Goal: Find contact information: Find contact information

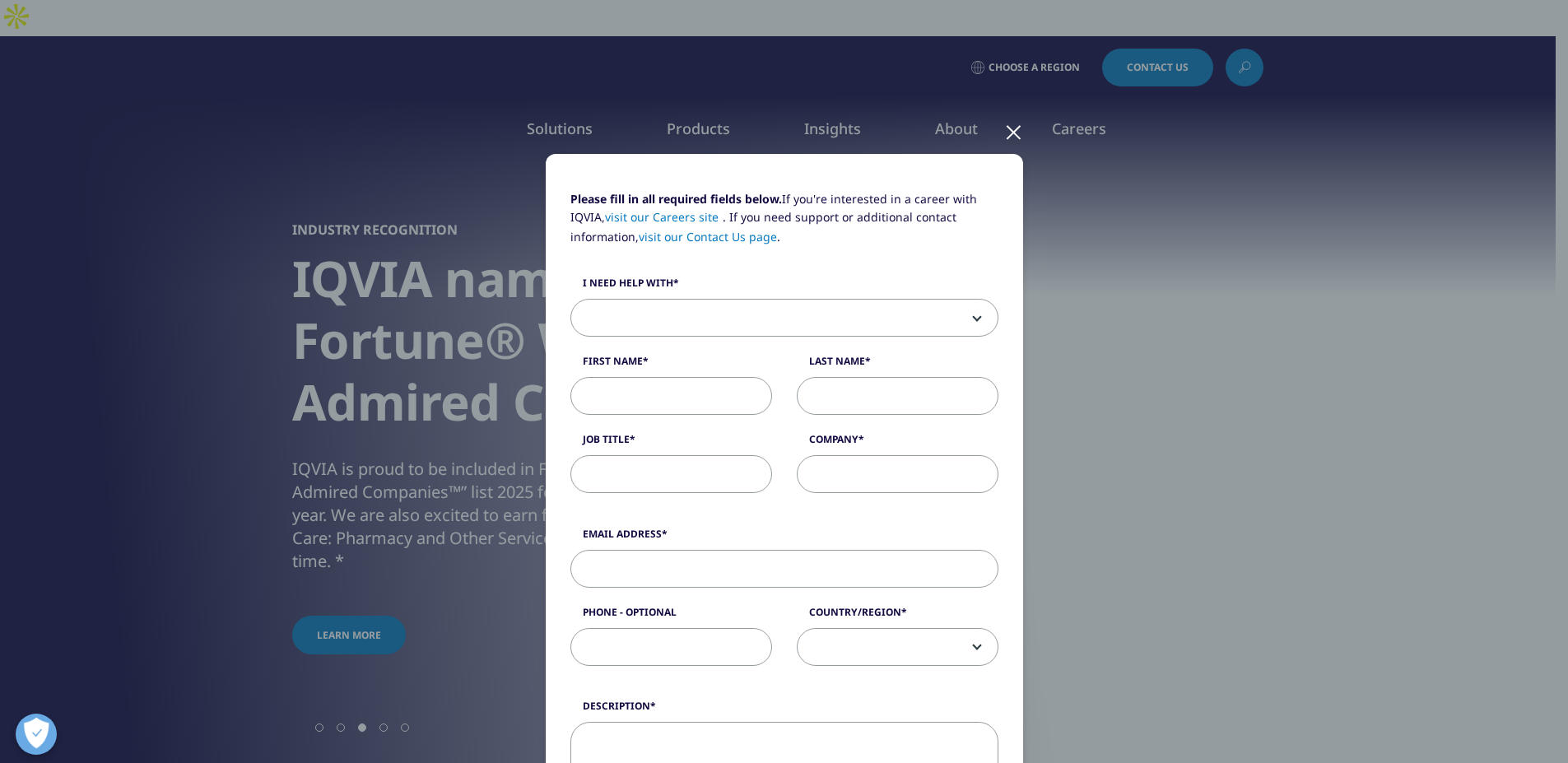
click at [1544, 691] on div "Please fill in all required fields below. If you're interested in a career with…" at bounding box center [784, 381] width 1568 height 763
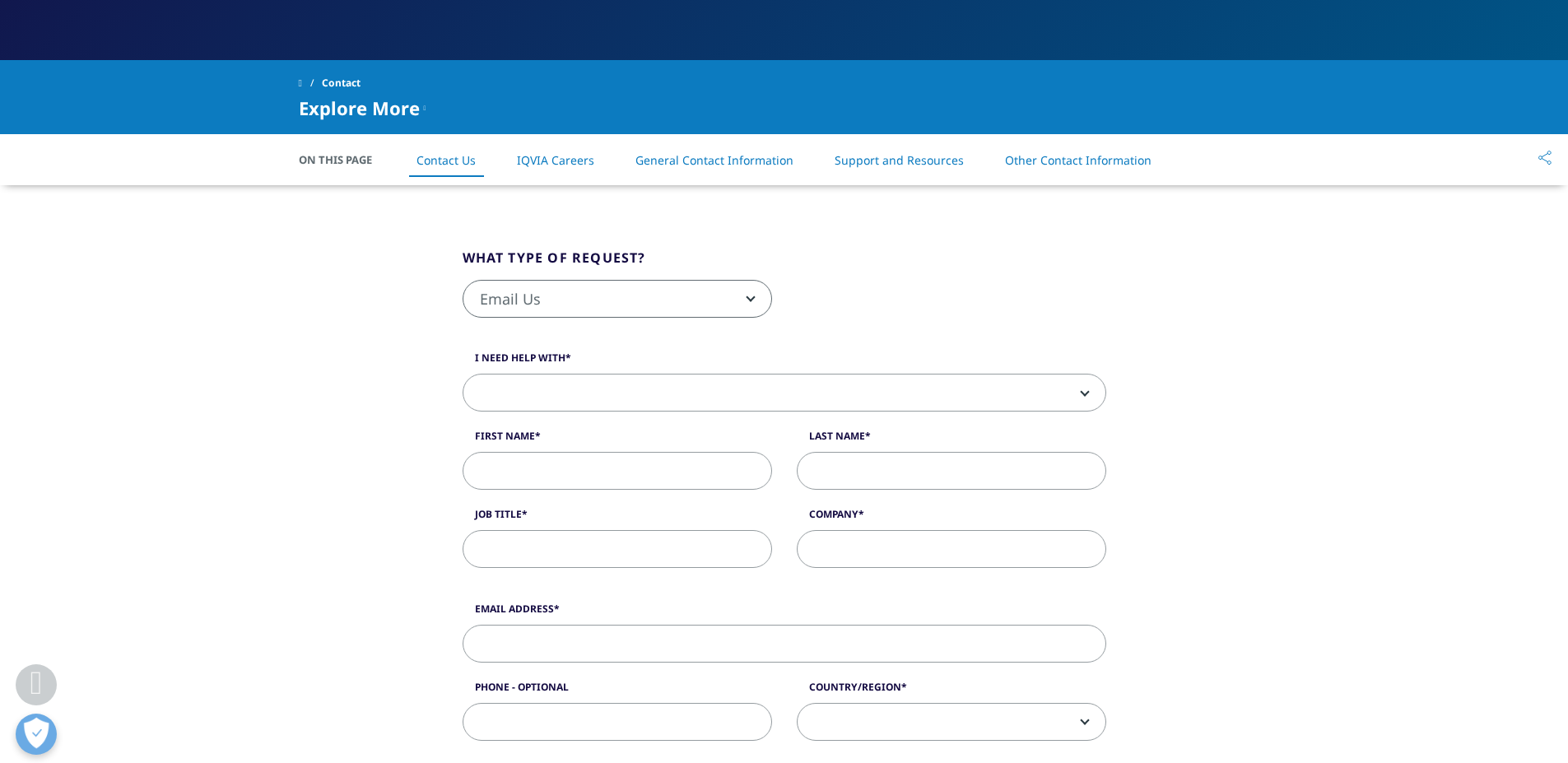
scroll to position [329, 0]
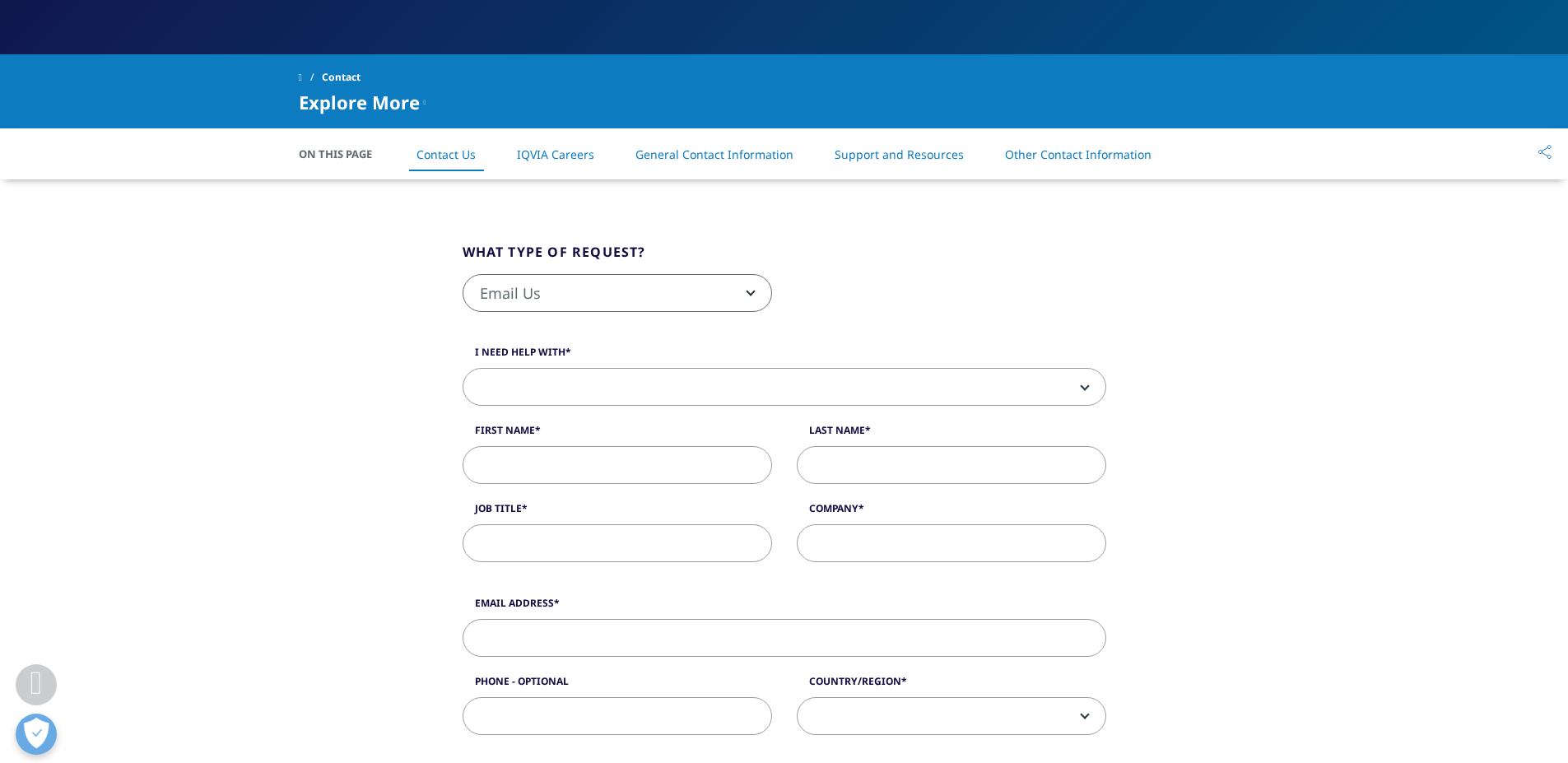
click at [623, 294] on span "Email Us" at bounding box center [617, 294] width 307 height 38
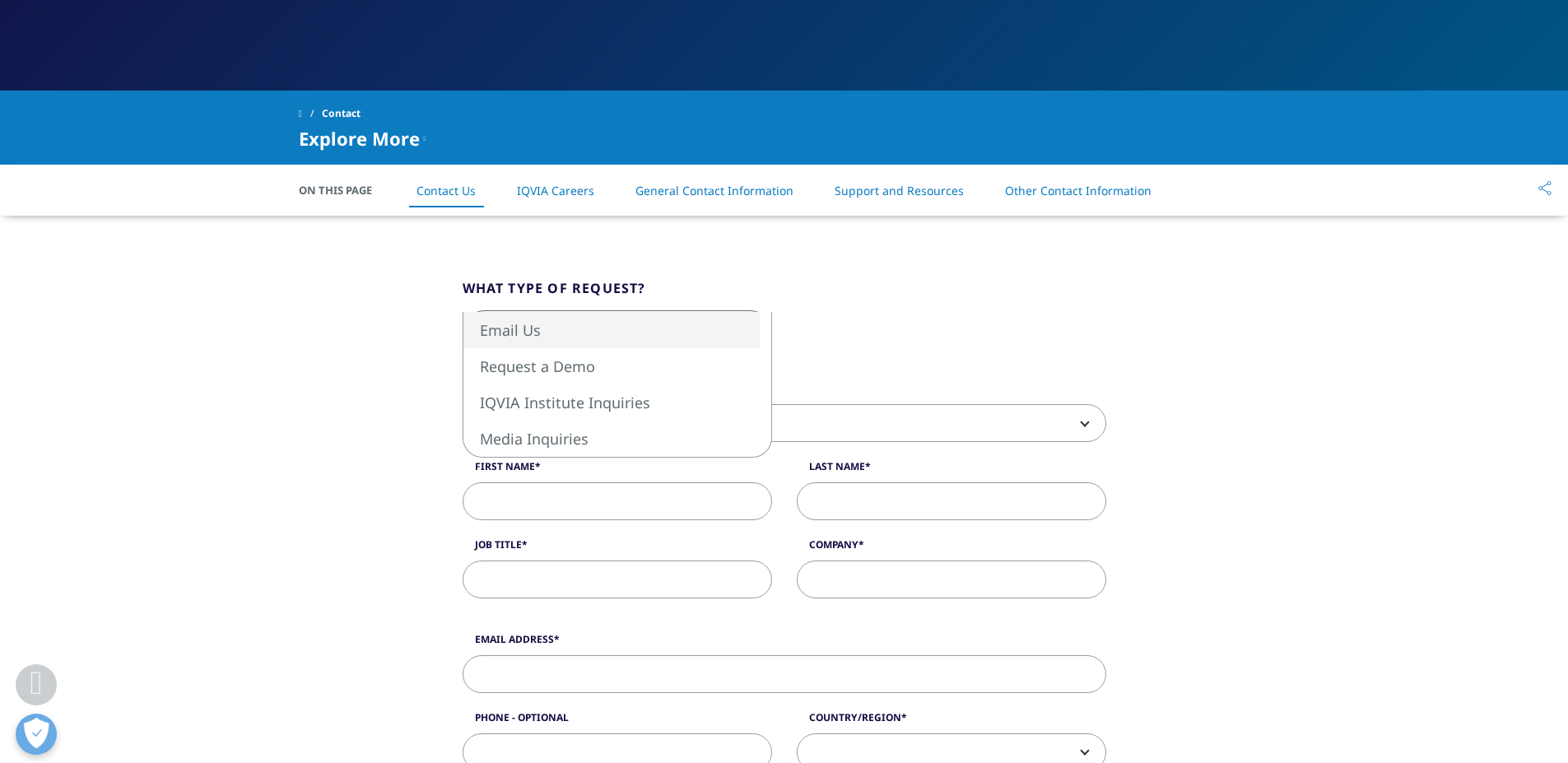
click at [756, 311] on span "Email Us" at bounding box center [617, 329] width 307 height 38
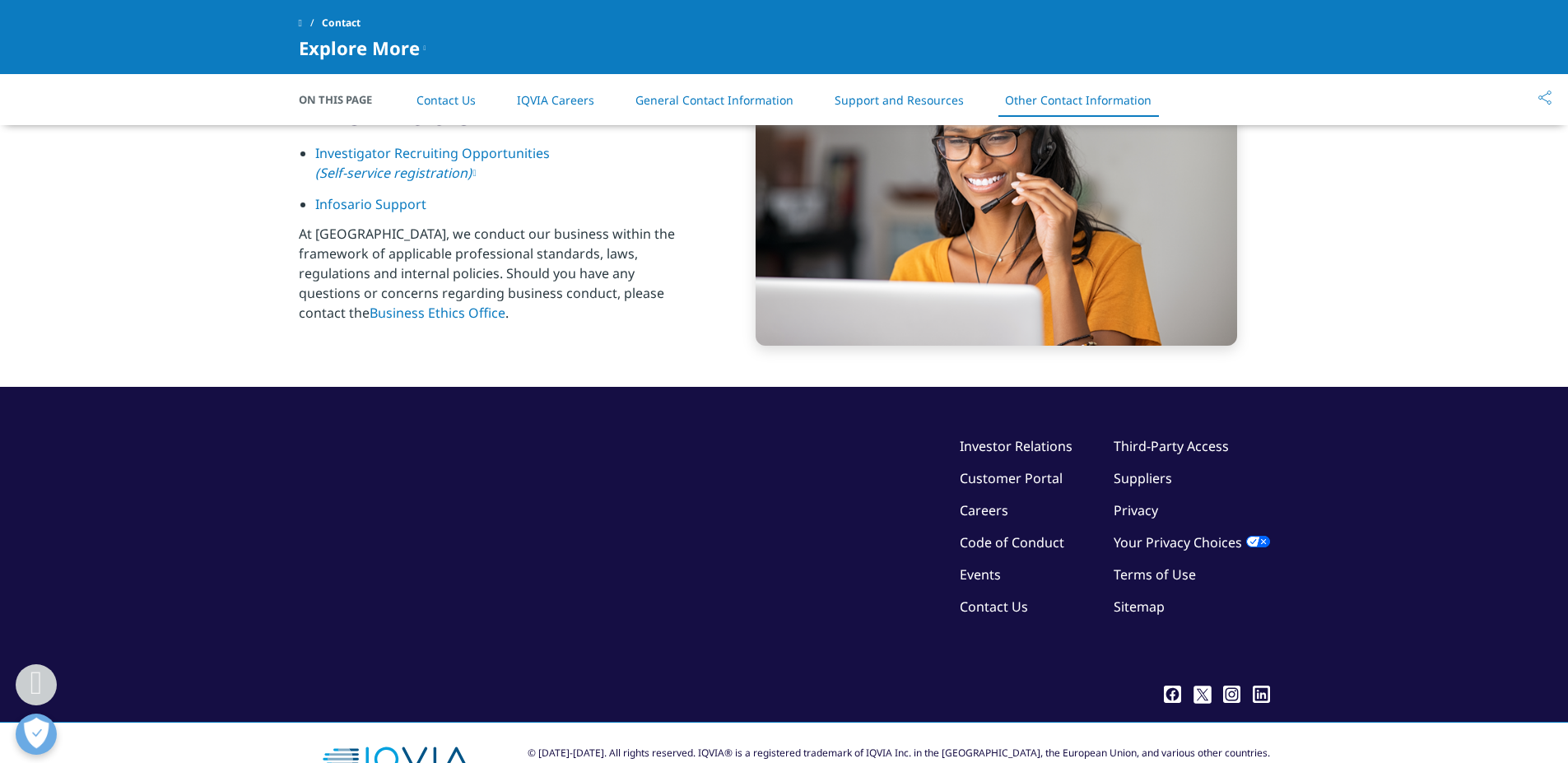
scroll to position [2667, 0]
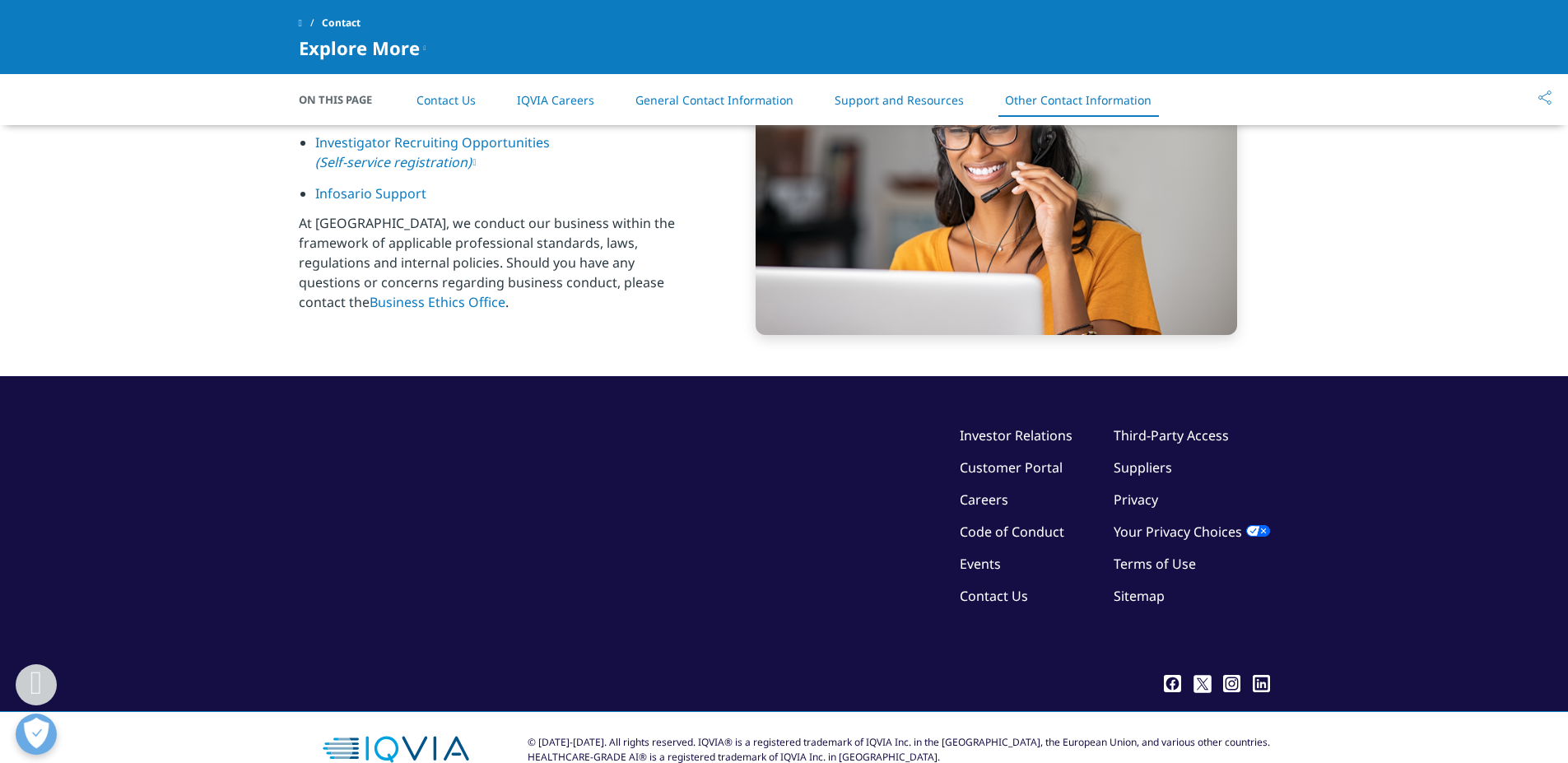
click at [1172, 676] on icon at bounding box center [1172, 684] width 17 height 17
click at [1268, 676] on icon at bounding box center [1261, 684] width 17 height 17
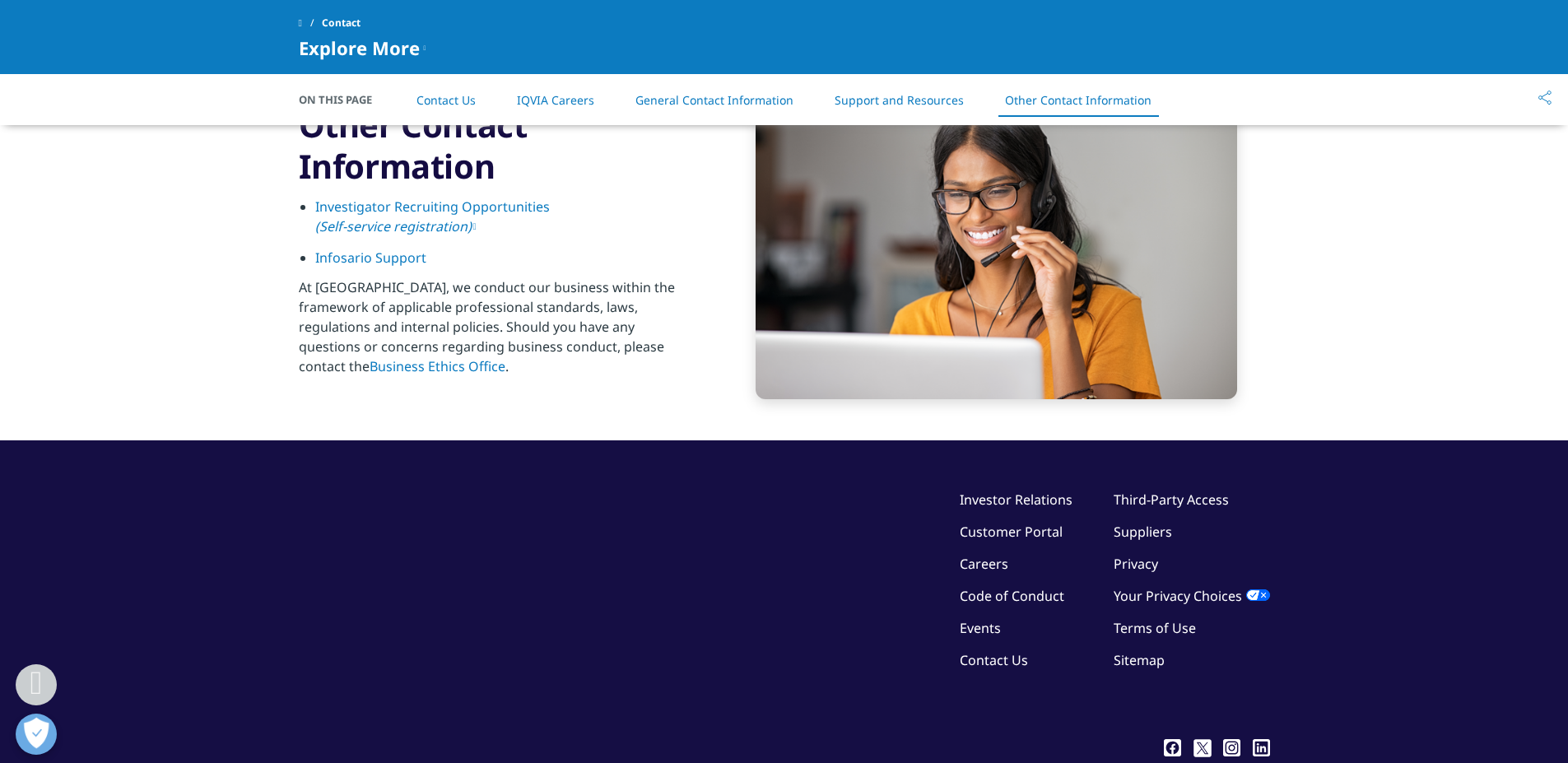
scroll to position [2501, 0]
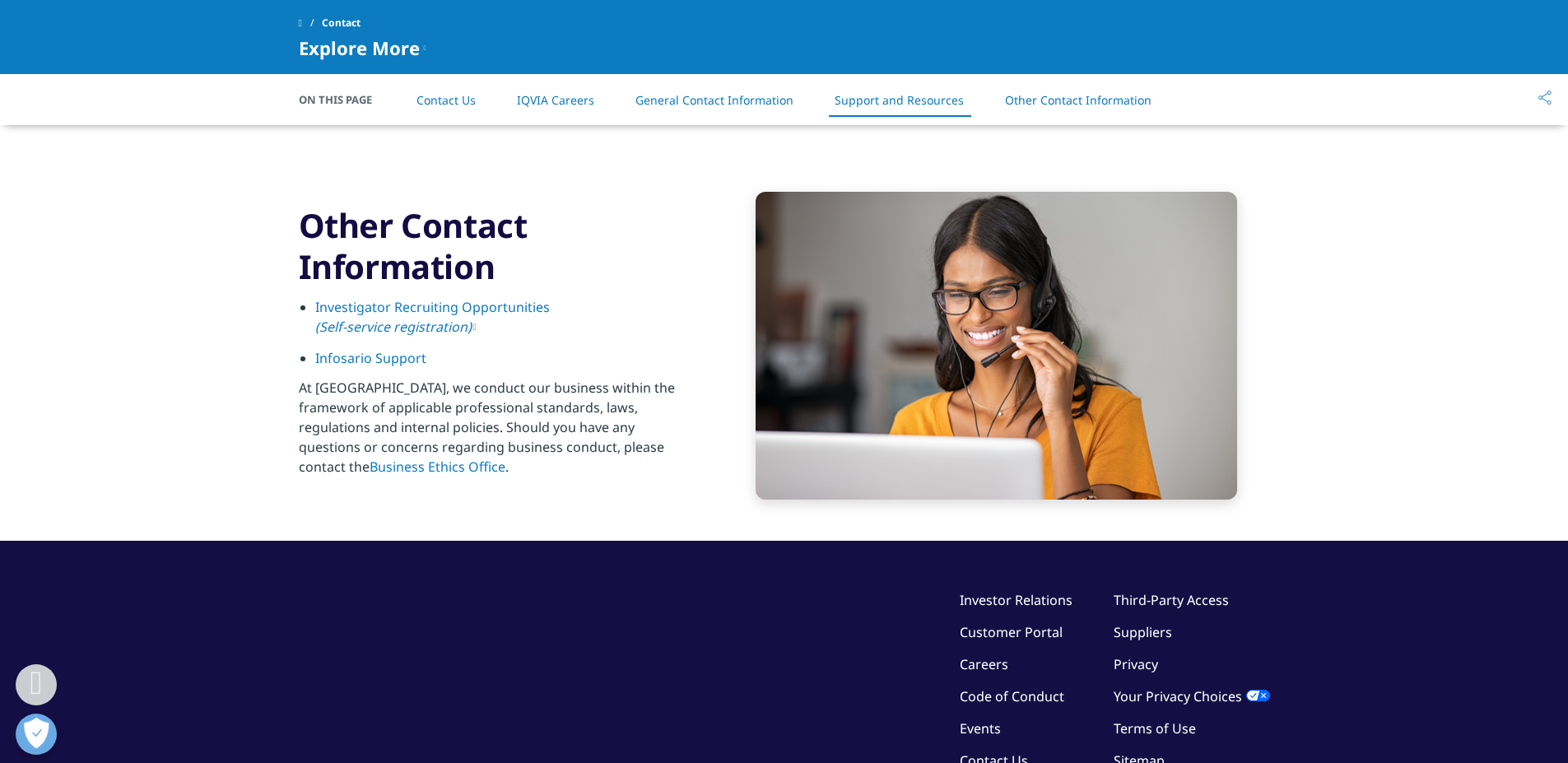
click at [397, 50] on span "Explore More" at bounding box center [359, 47] width 121 height 20
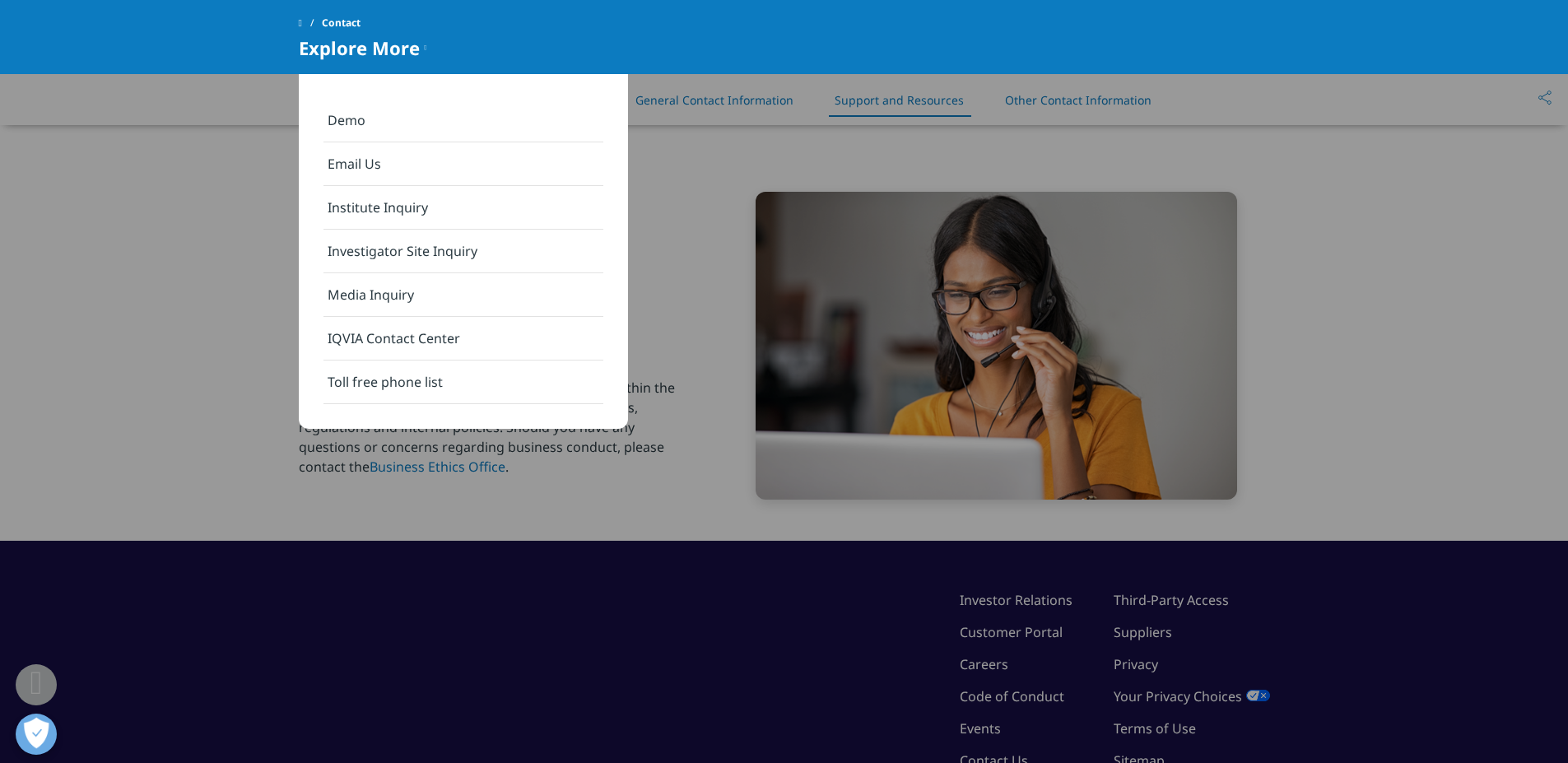
click at [365, 150] on link "Email Us" at bounding box center [463, 164] width 280 height 44
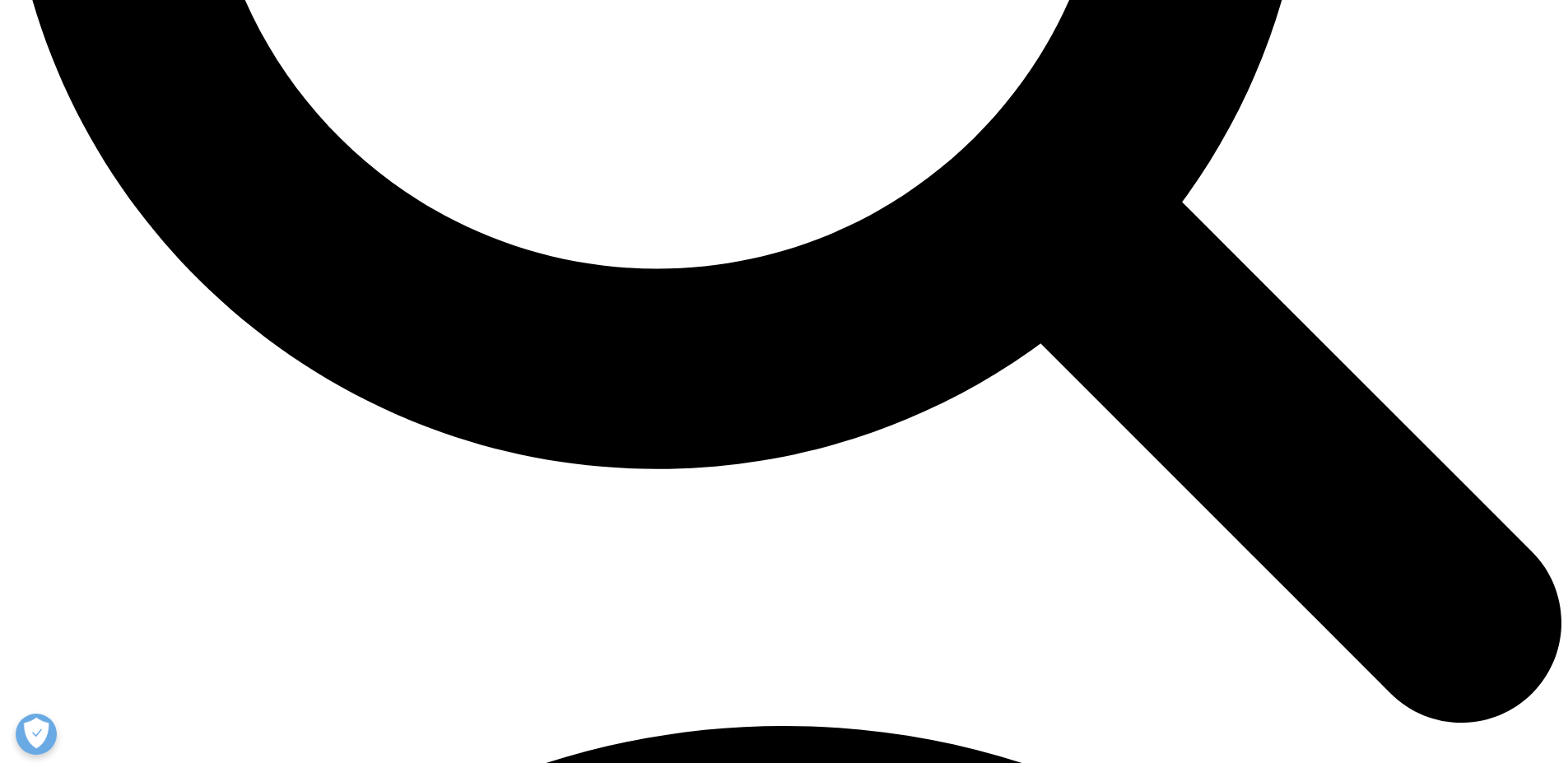
scroll to position [2460, 0]
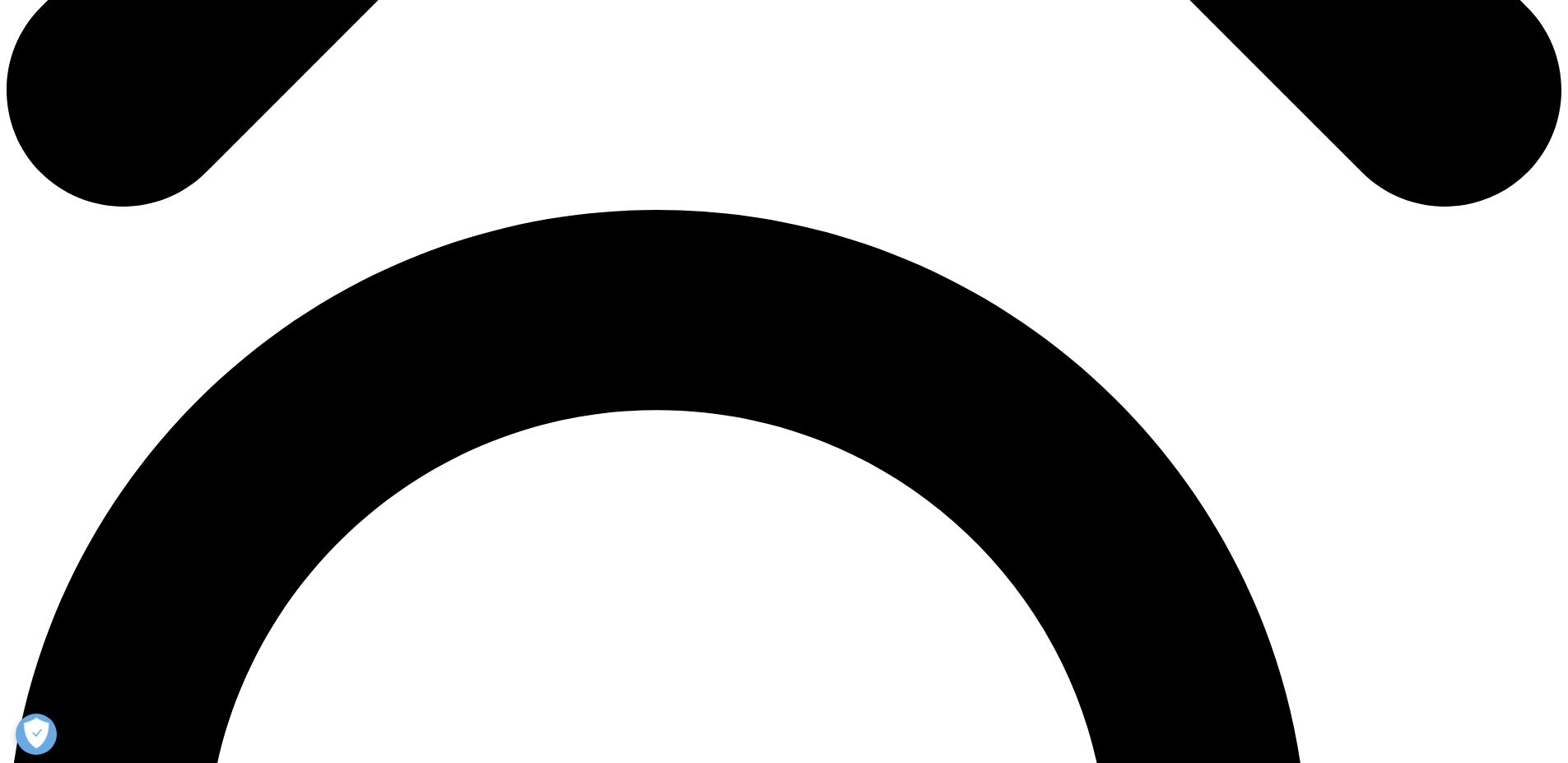
scroll to position [1078, 0]
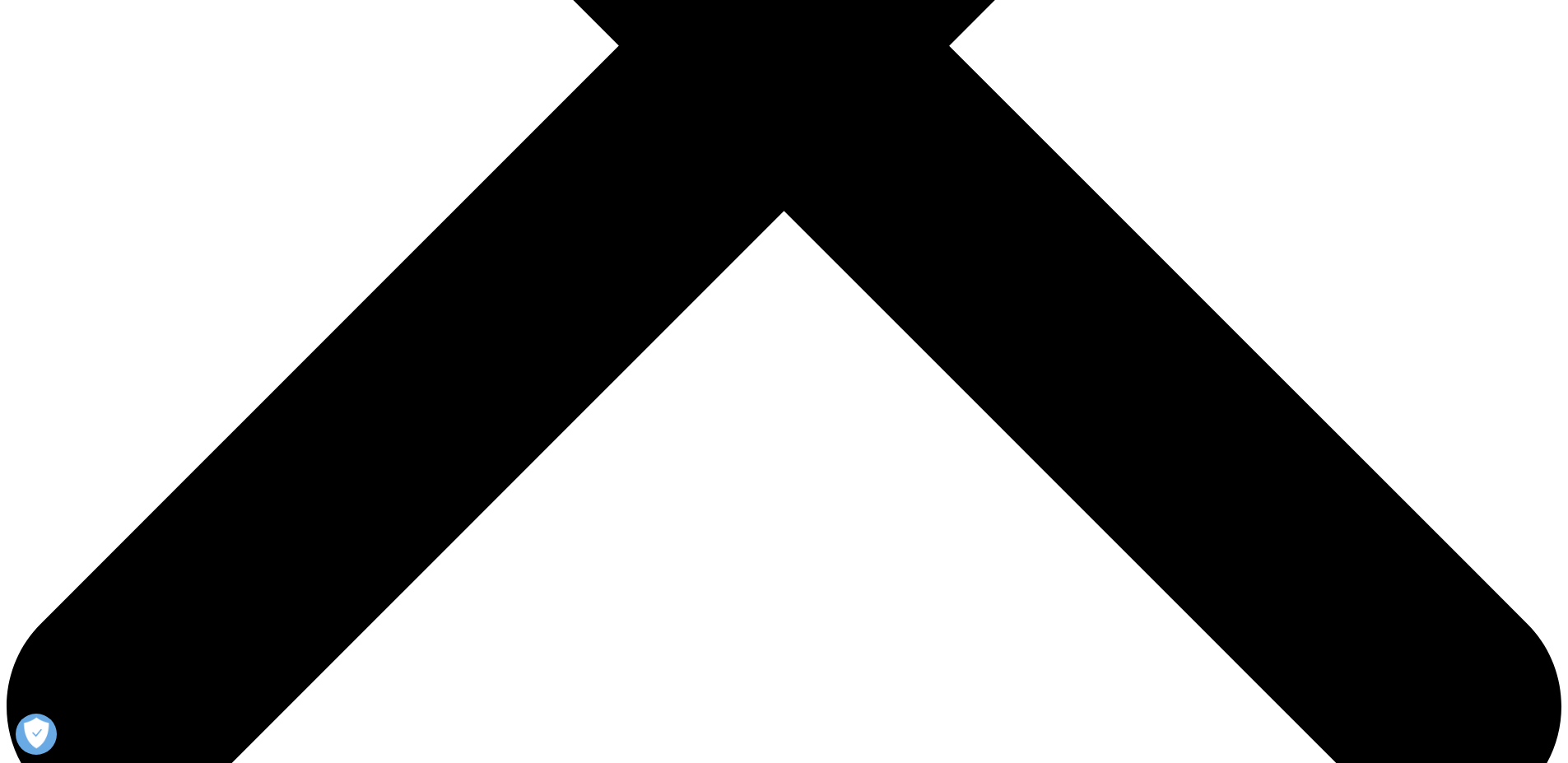
scroll to position [134, 0]
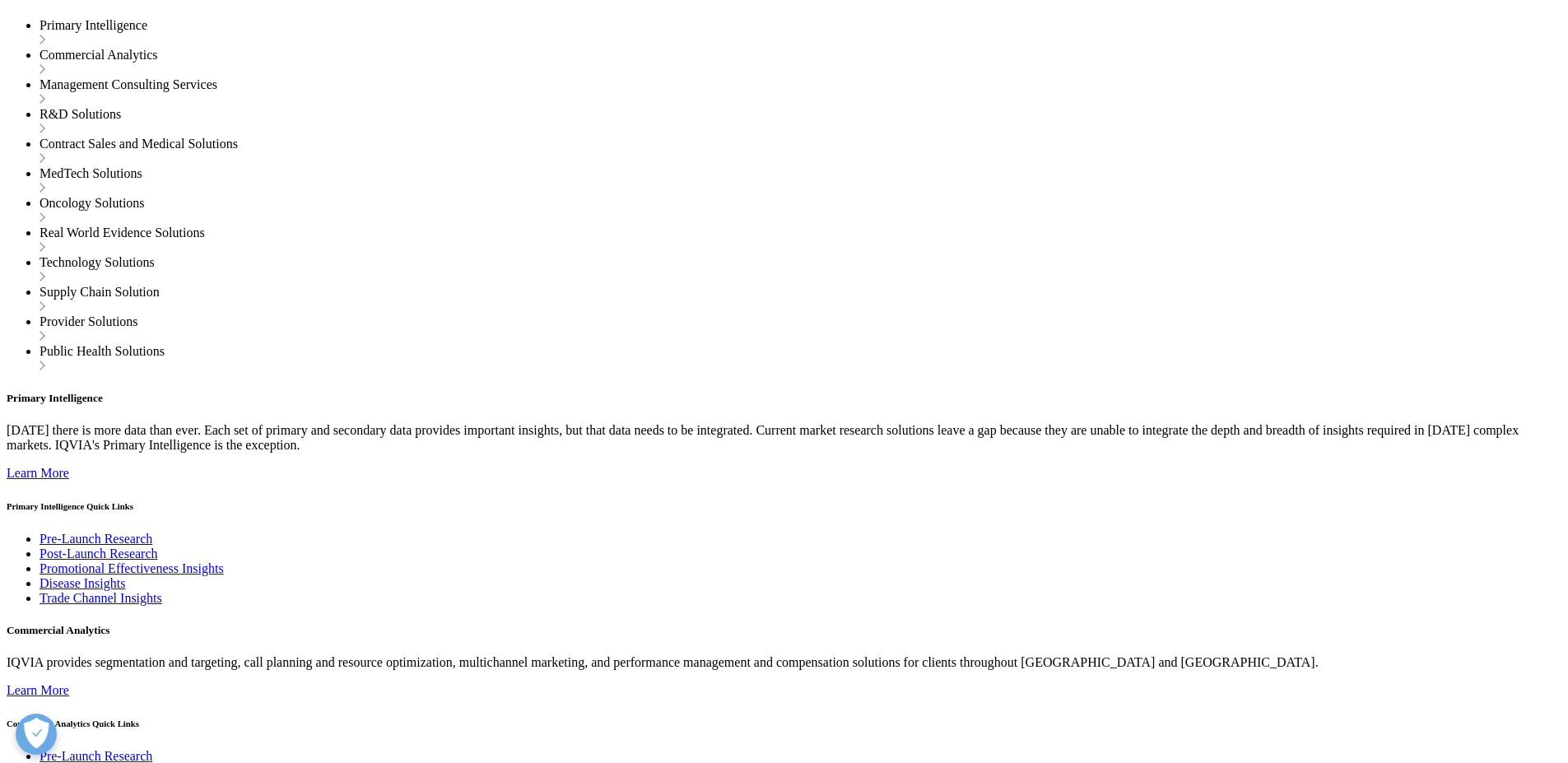
scroll to position [2388, 0]
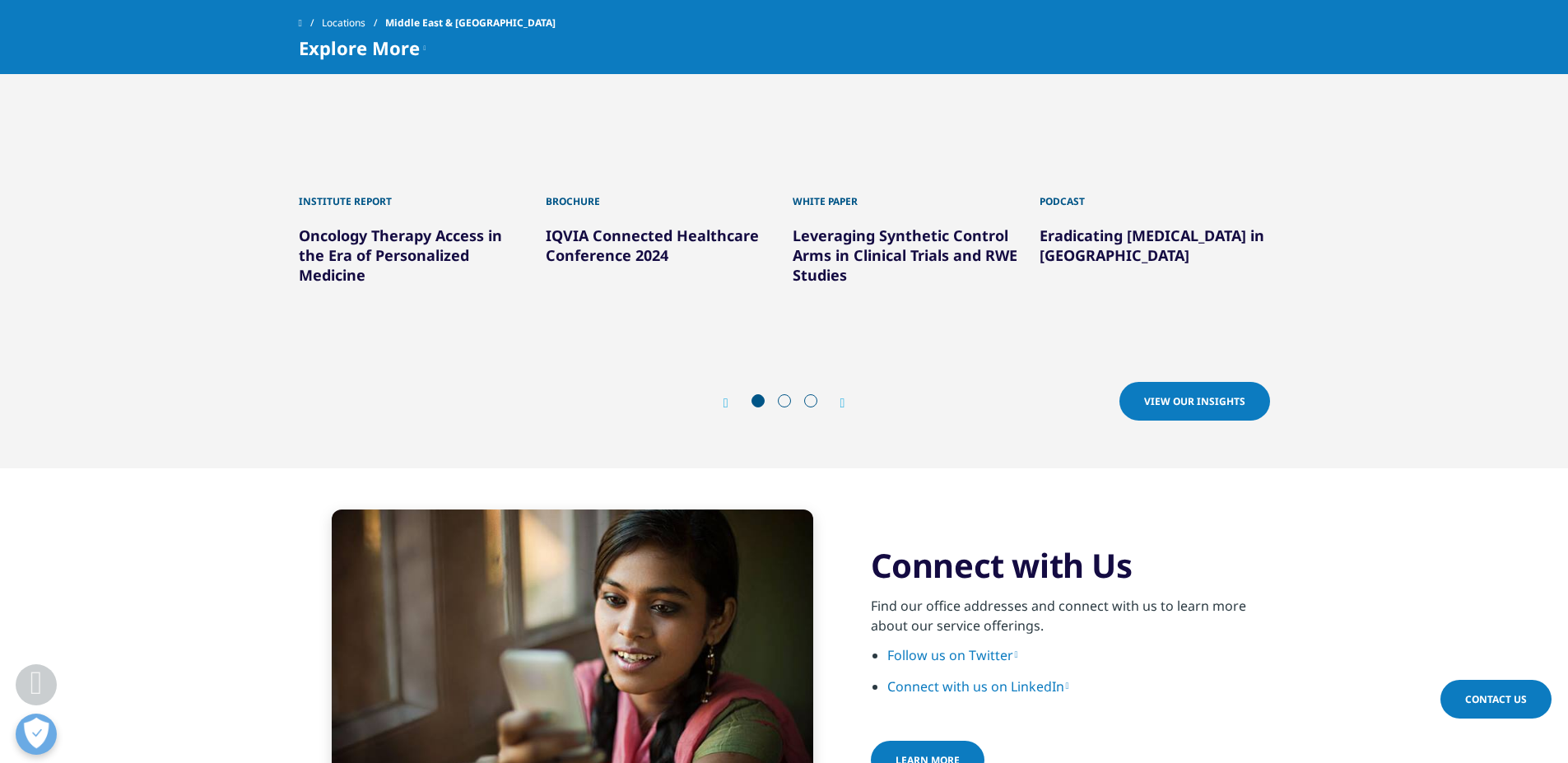
click at [842, 397] on icon "Next slide" at bounding box center [843, 403] width 5 height 13
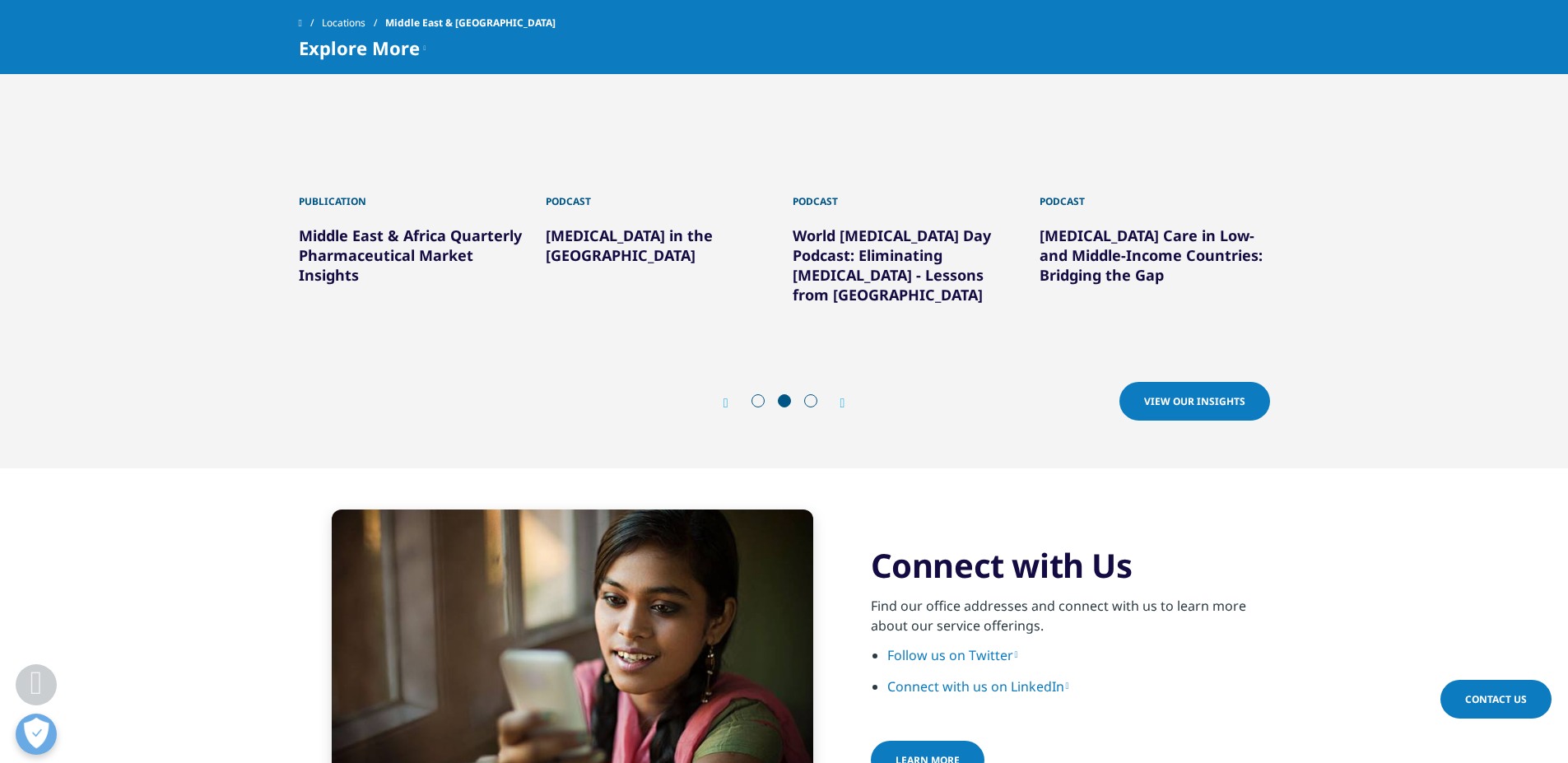
click at [842, 397] on icon "Next slide" at bounding box center [843, 403] width 5 height 13
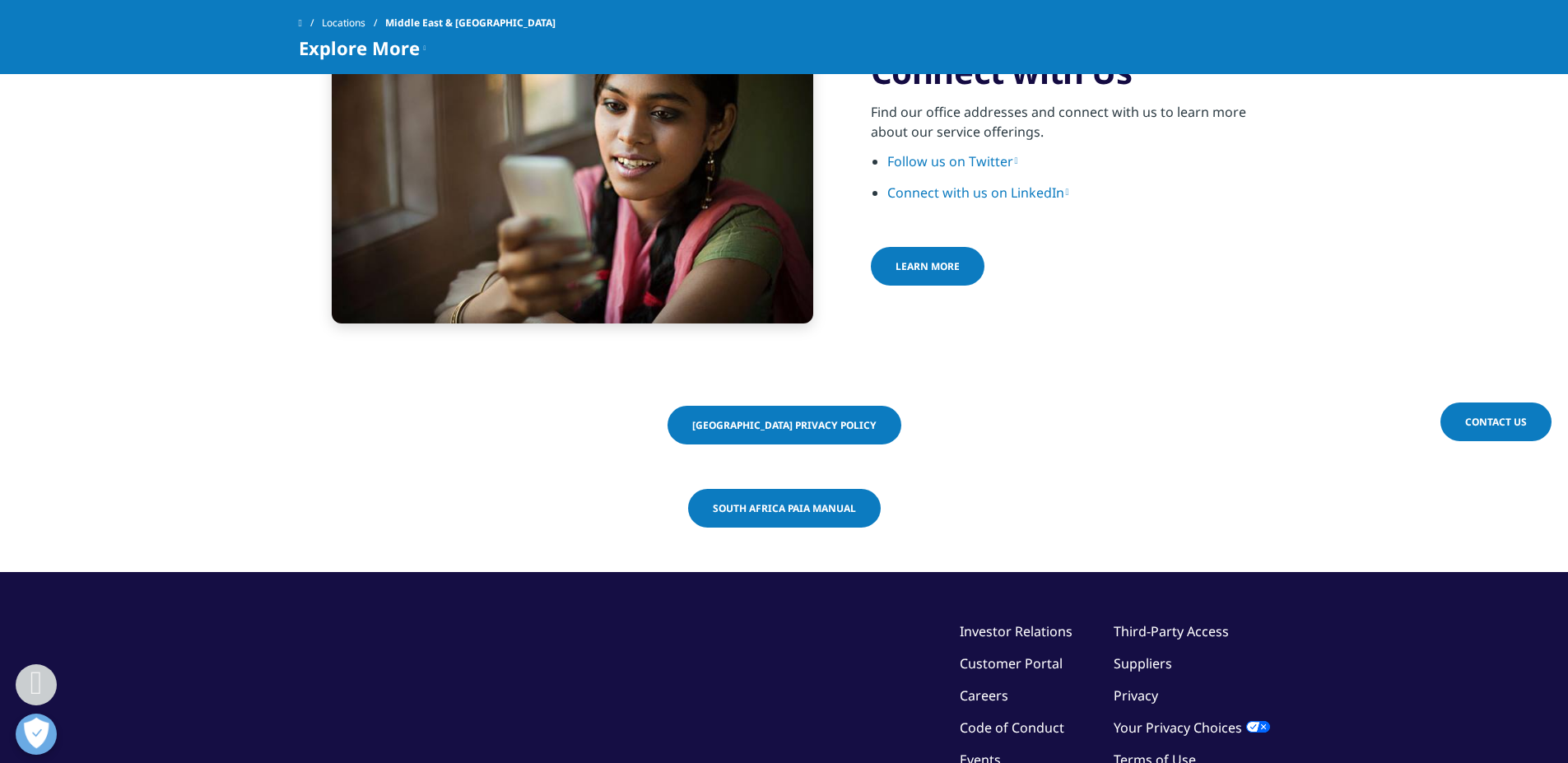
scroll to position [2965, 0]
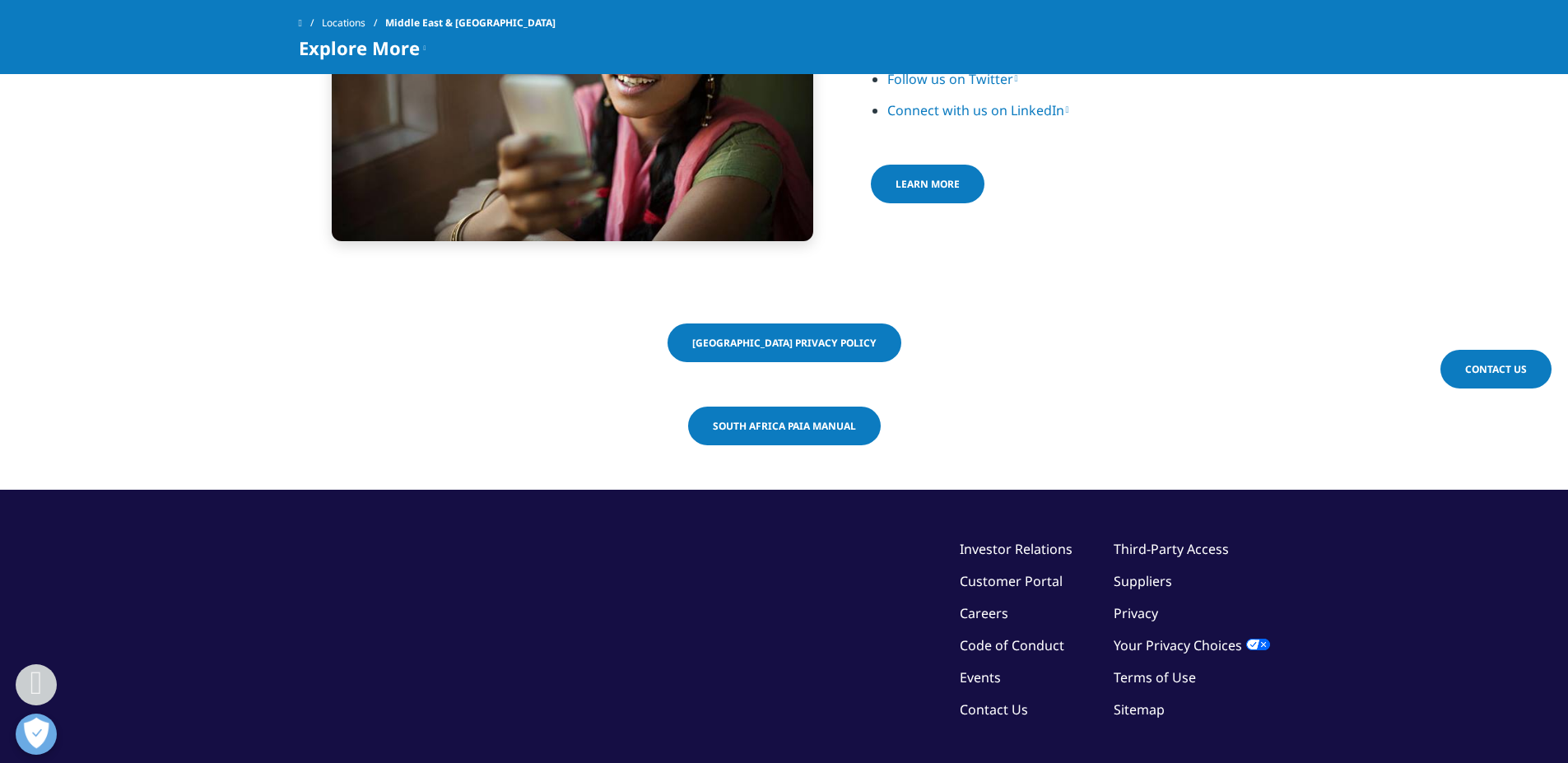
click at [1009, 701] on link "Contact Us" at bounding box center [993, 710] width 68 height 18
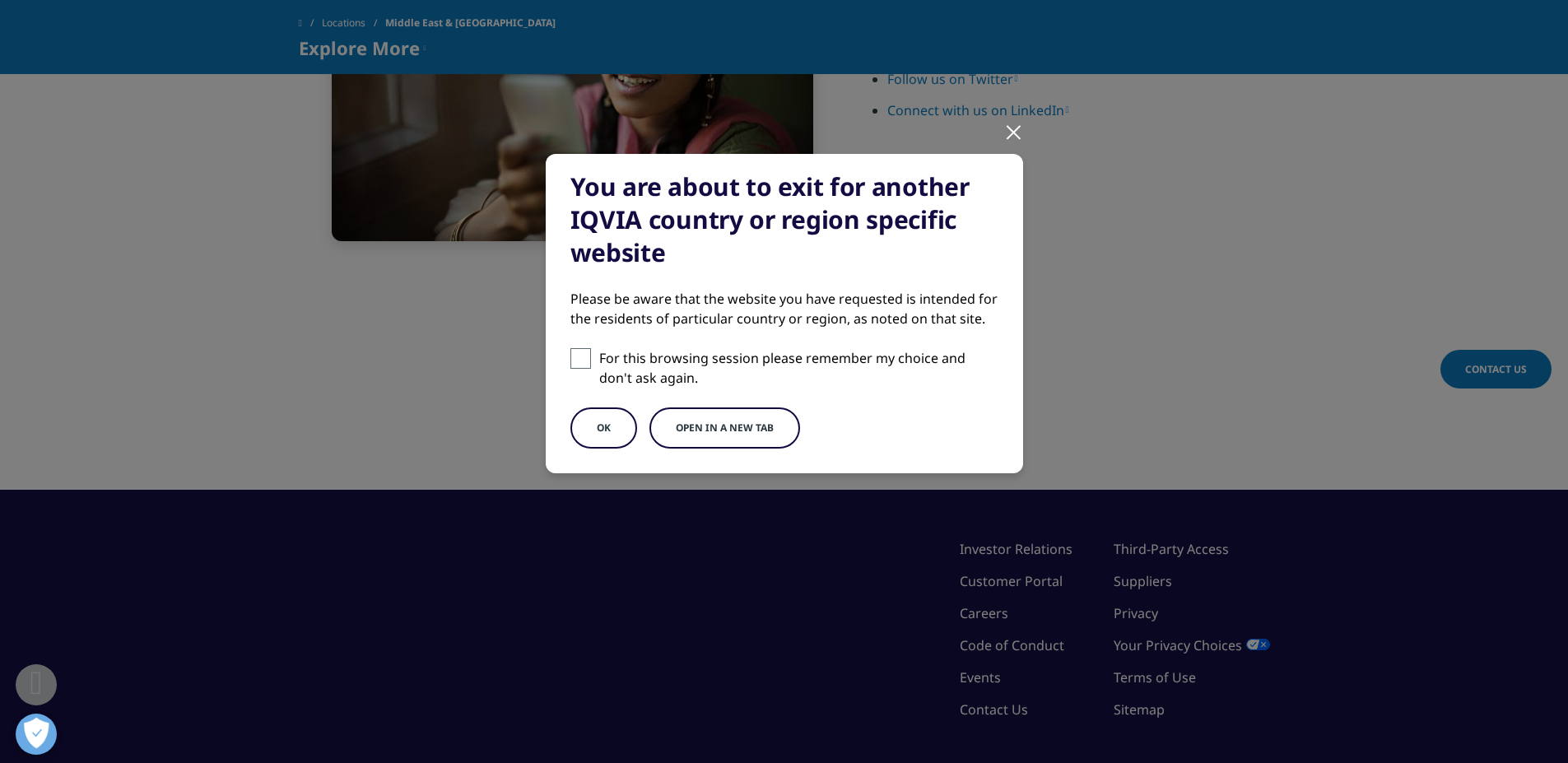
click at [577, 352] on span at bounding box center [581, 359] width 21 height 21
click at [577, 352] on input "For this browsing session please remember my choice and don't ask again." at bounding box center [581, 359] width 21 height 21
checkbox input "true"
click at [603, 440] on button "OK" at bounding box center [604, 427] width 66 height 41
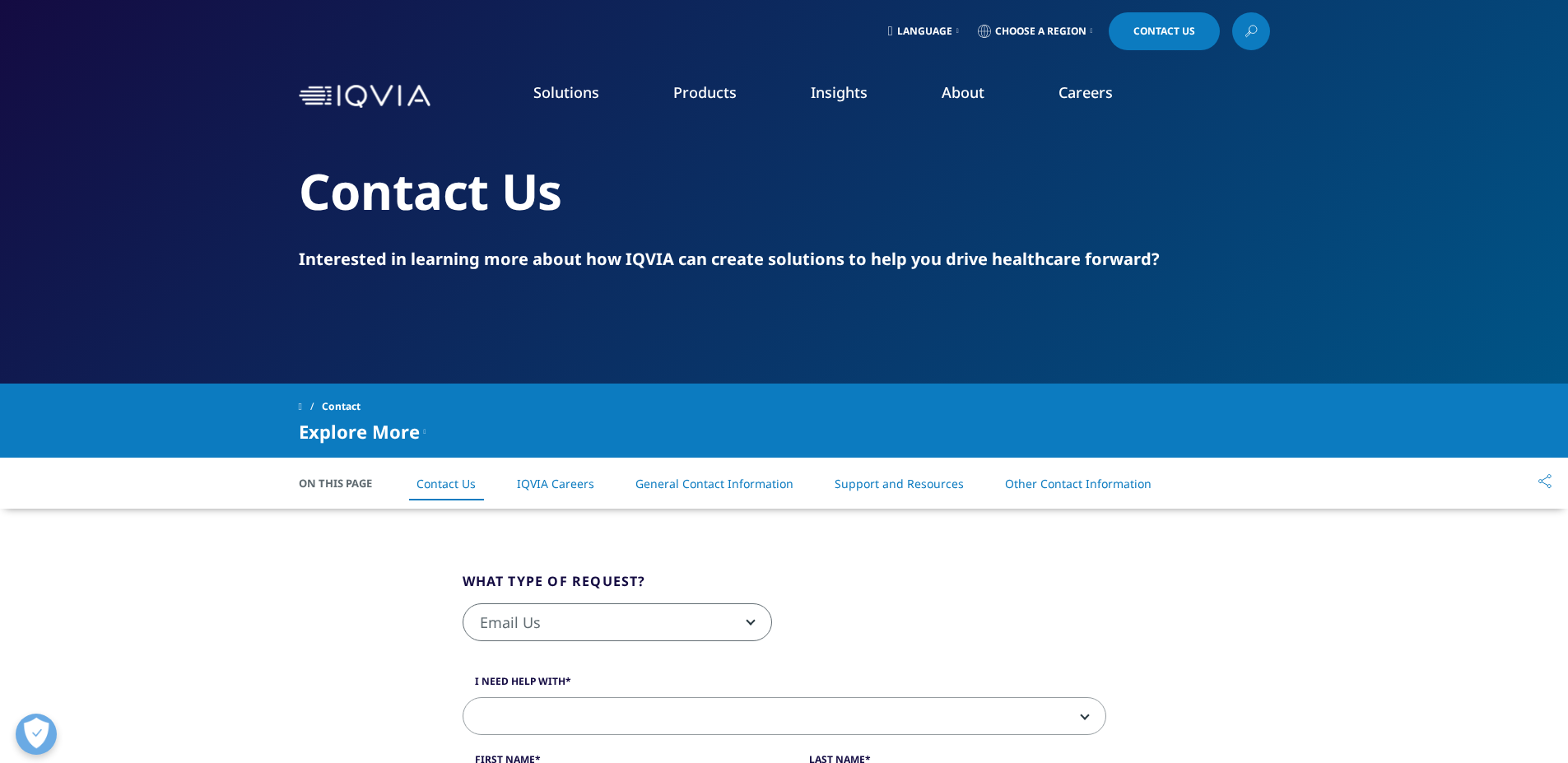
scroll to position [247, 0]
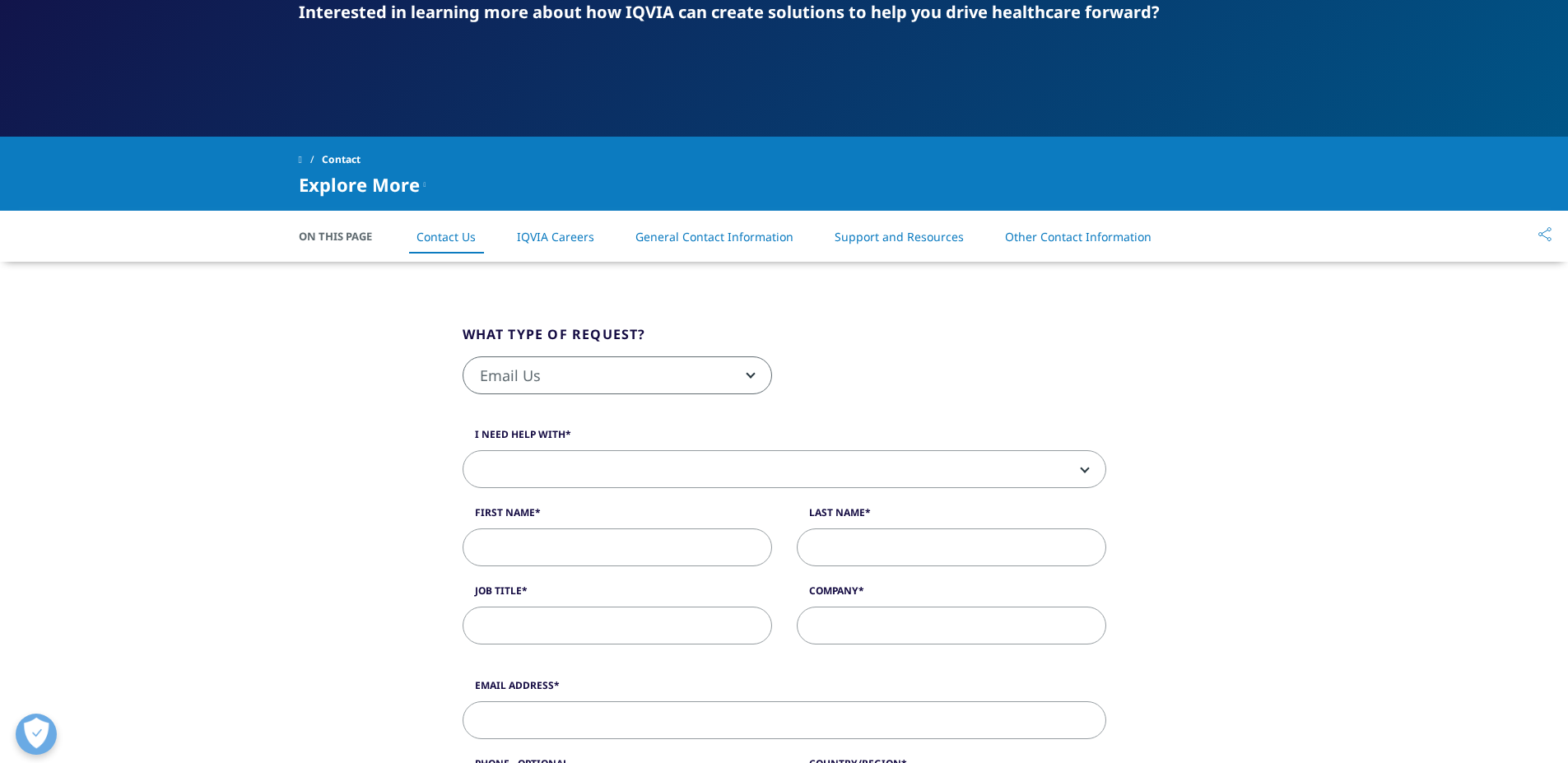
click at [1105, 236] on link "Other Contact Information" at bounding box center [1078, 237] width 147 height 16
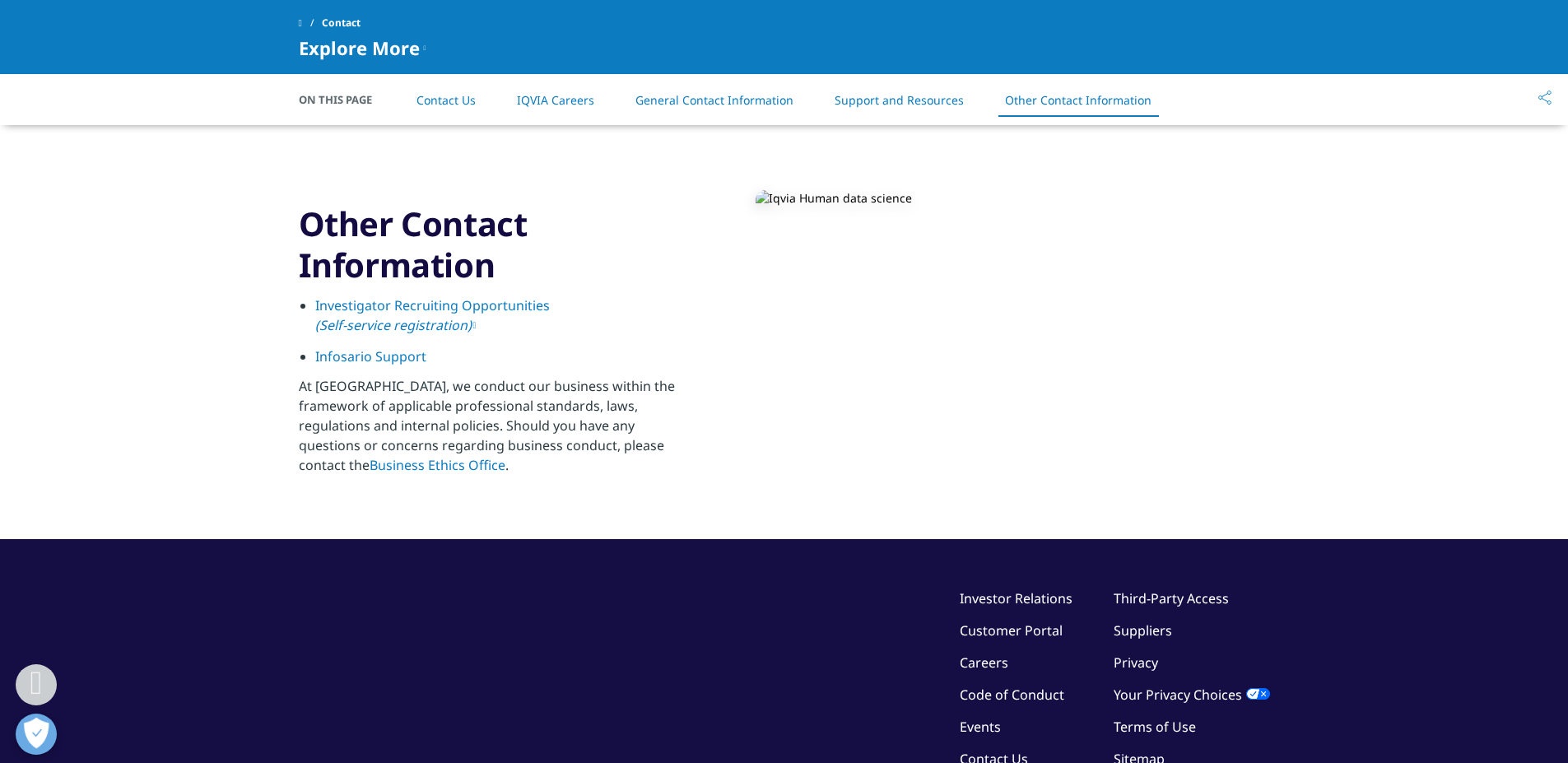
scroll to position [2501, 0]
